Goal: Information Seeking & Learning: Learn about a topic

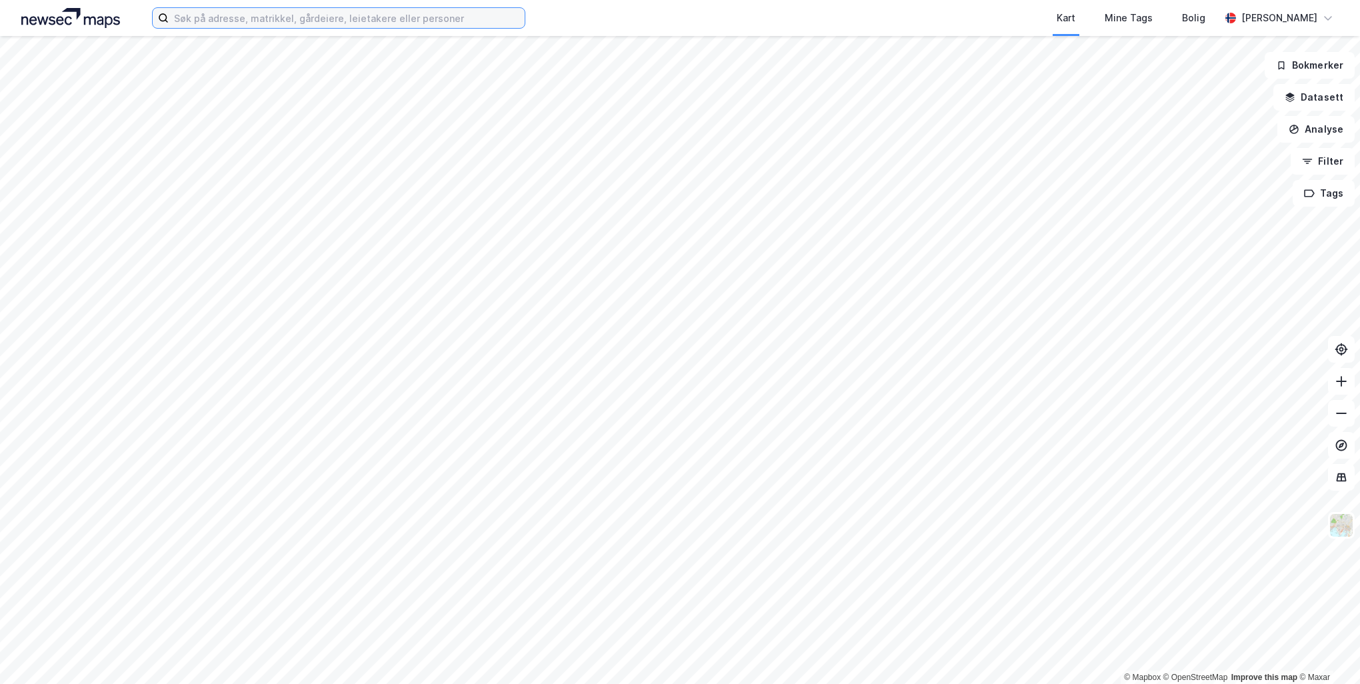
click at [203, 16] on input at bounding box center [347, 18] width 356 height 20
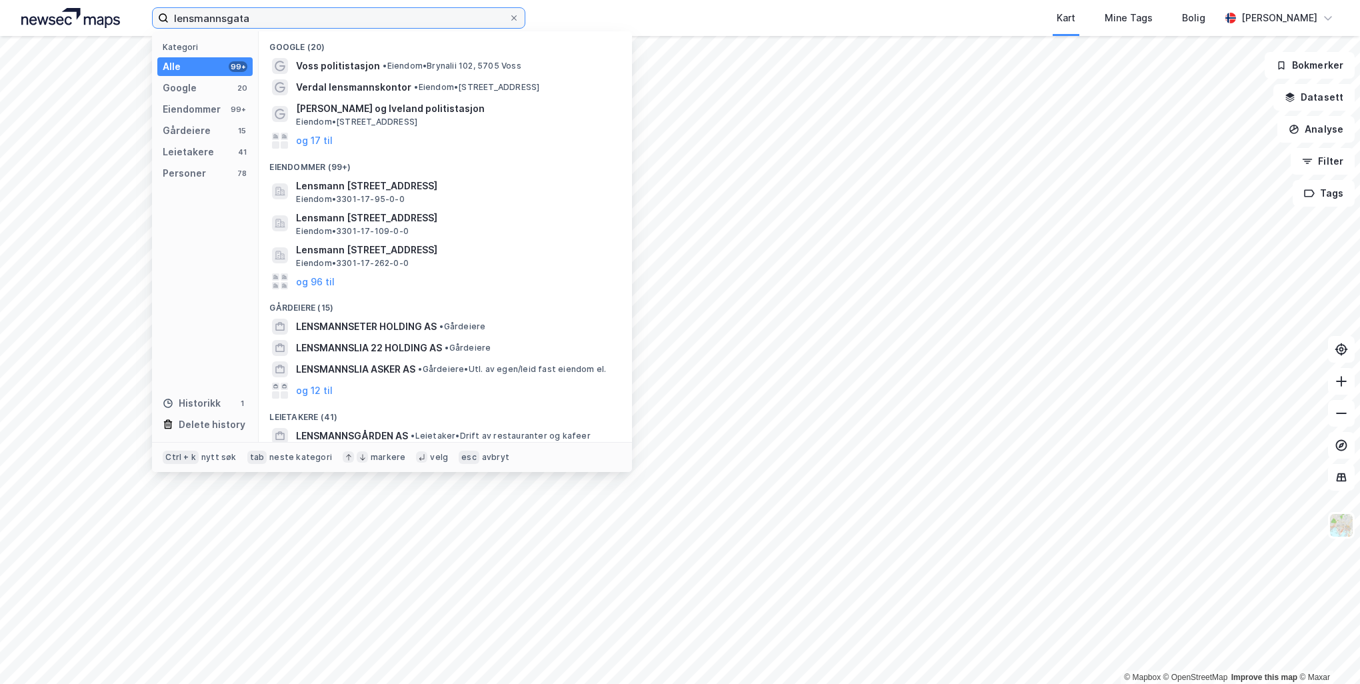
type input "lensmannsgata"
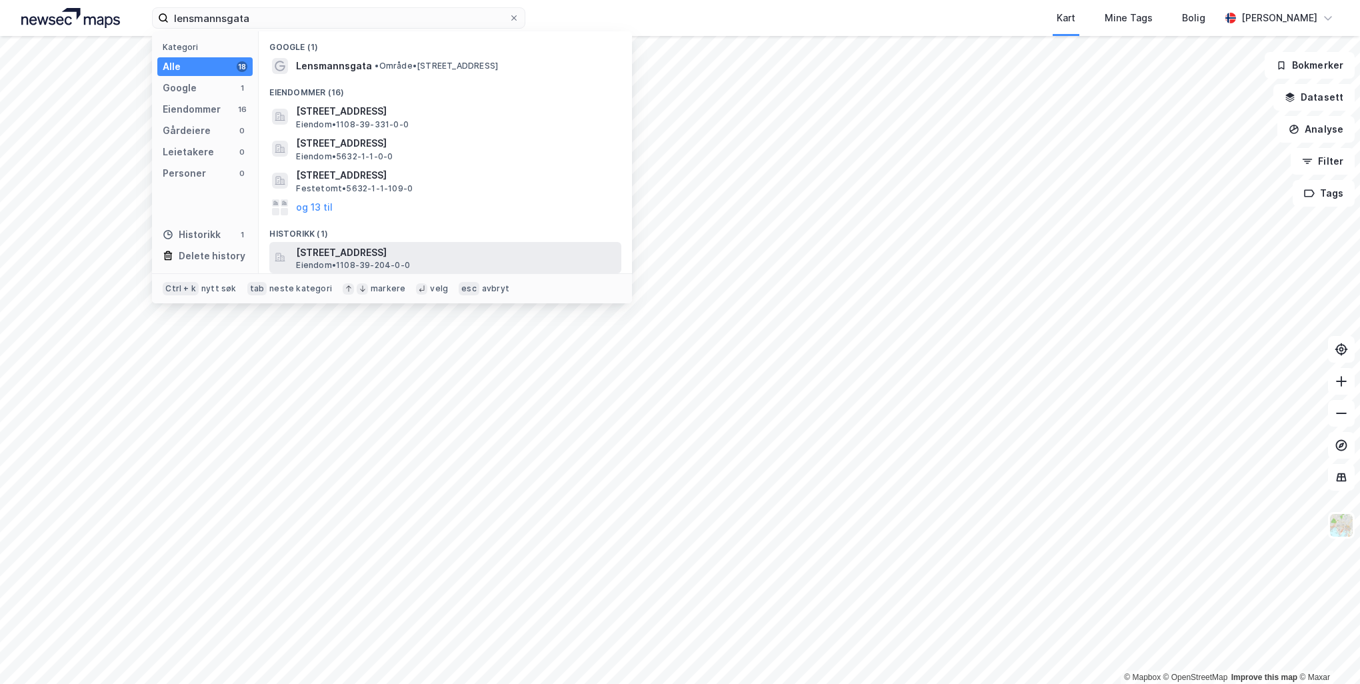
click at [357, 248] on span "Lensmannsgata 2, 4306, SANDNES, SANDNES" at bounding box center [456, 253] width 320 height 16
